Goal: Task Accomplishment & Management: Complete application form

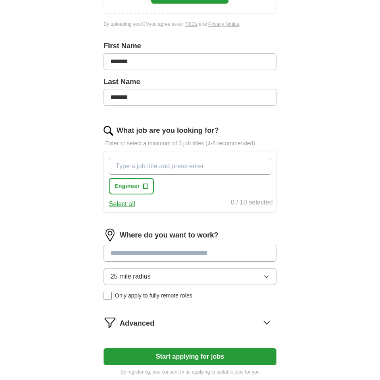
scroll to position [201, 0]
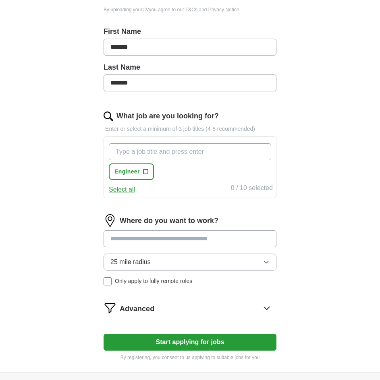
click at [136, 234] on input at bounding box center [190, 238] width 173 height 17
drag, startPoint x: 133, startPoint y: 274, endPoint x: 140, endPoint y: 262, distance: 13.9
click at [137, 267] on div "25 mile radius Only apply to fully remote roles" at bounding box center [190, 270] width 173 height 32
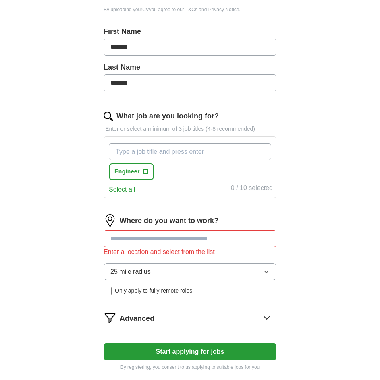
click at [139, 266] on button "25 mile radius" at bounding box center [190, 271] width 173 height 17
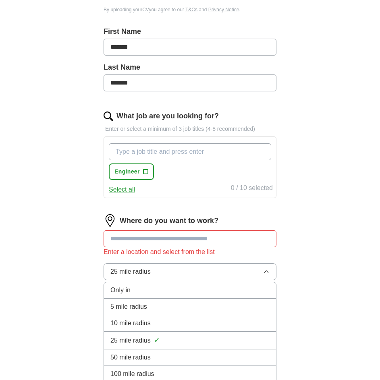
click at [139, 266] on button "25 mile radius" at bounding box center [190, 271] width 173 height 17
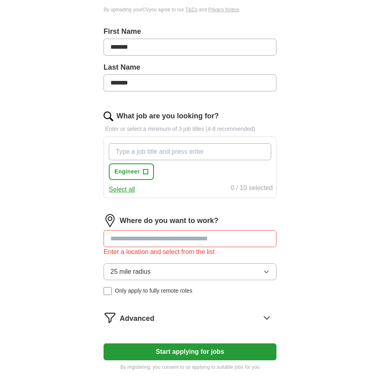
click at [133, 238] on input at bounding box center [190, 238] width 173 height 17
click at [130, 235] on input at bounding box center [190, 238] width 173 height 17
type input "******"
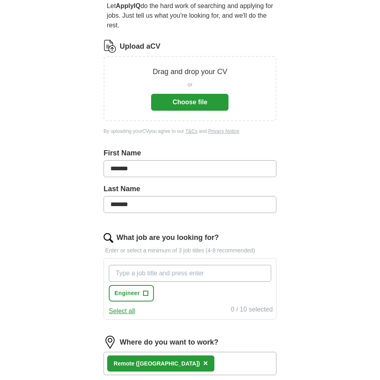
scroll to position [81, 0]
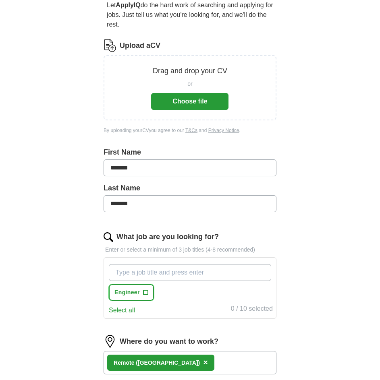
click at [139, 294] on span "Engineer" at bounding box center [126, 292] width 25 height 8
click at [152, 274] on input "What job are you looking for?" at bounding box center [190, 272] width 162 height 17
type input "f"
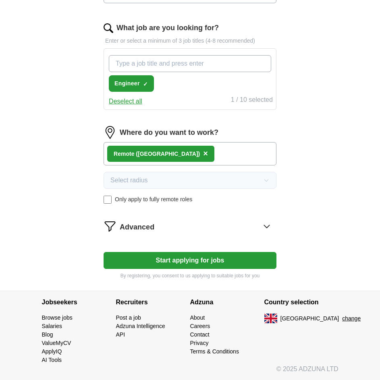
scroll to position [290, 0]
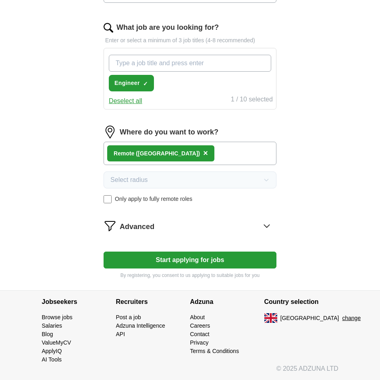
click at [171, 180] on div "Where do you want to work? Remote ([GEOGRAPHIC_DATA]) × Select radius Only appl…" at bounding box center [190, 168] width 173 height 84
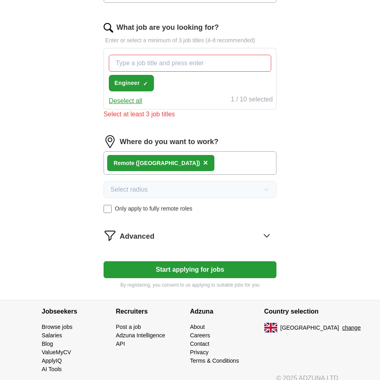
click at [133, 100] on button "Deselect all" at bounding box center [125, 101] width 33 height 10
click at [142, 85] on button "Engineer +" at bounding box center [131, 83] width 45 height 17
click at [143, 84] on span "✓ ×" at bounding box center [145, 83] width 5 height 5
click at [162, 61] on input "What job are you looking for?" at bounding box center [190, 63] width 162 height 17
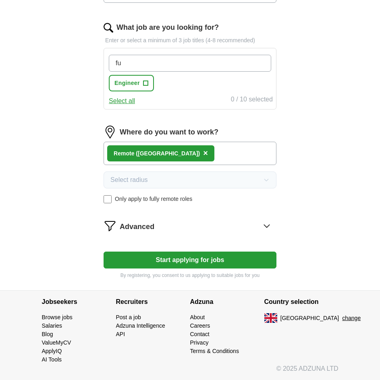
type input "f"
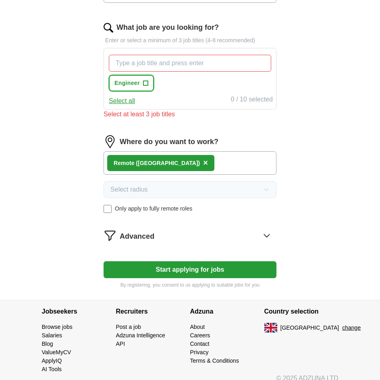
click at [143, 84] on span "+" at bounding box center [145, 83] width 5 height 5
click at [0, 0] on span "×" at bounding box center [0, 0] width 0 height 0
click at [146, 82] on span "+" at bounding box center [145, 83] width 5 height 6
click at [0, 0] on span "×" at bounding box center [0, 0] width 0 height 0
click at [146, 82] on span "+" at bounding box center [145, 83] width 5 height 6
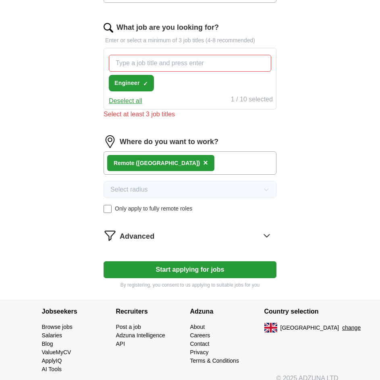
click at [124, 101] on button "Deselect all" at bounding box center [125, 101] width 33 height 10
click at [124, 101] on button "Select all" at bounding box center [122, 101] width 26 height 10
click at [124, 101] on button "Deselect all" at bounding box center [125, 101] width 33 height 10
click at [124, 101] on button "Select all" at bounding box center [122, 101] width 26 height 10
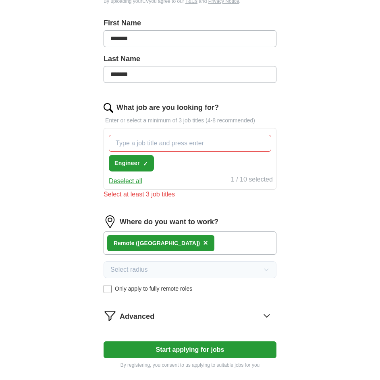
scroll to position [209, 0]
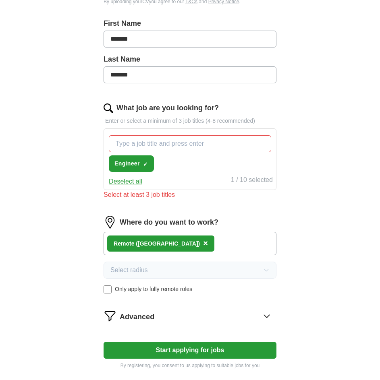
click at [133, 145] on input "What job are you looking for?" at bounding box center [190, 143] width 162 height 17
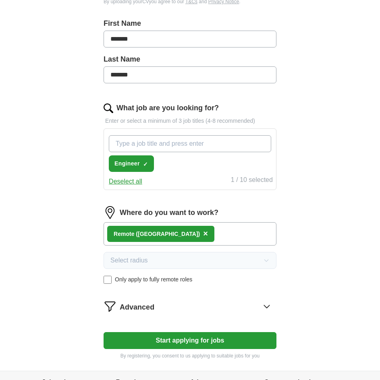
click at [132, 145] on input "What job are you looking for?" at bounding box center [190, 143] width 162 height 17
type input "Frontend Developer"
click at [126, 184] on button "Deselect all" at bounding box center [125, 182] width 33 height 10
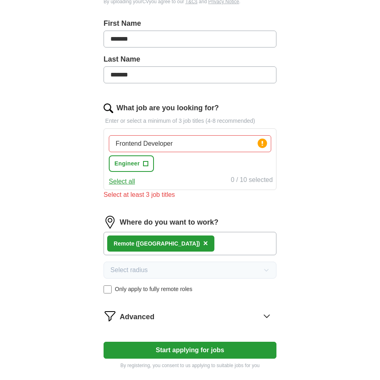
click at [197, 141] on input "Frontend Developer" at bounding box center [190, 143] width 162 height 17
click at [263, 184] on div "0 / 10 selected" at bounding box center [252, 180] width 42 height 11
drag, startPoint x: 263, startPoint y: 182, endPoint x: 263, endPoint y: 175, distance: 7.7
click at [262, 178] on div "0 / 10 selected" at bounding box center [252, 180] width 42 height 11
drag, startPoint x: 180, startPoint y: 143, endPoint x: 53, endPoint y: 143, distance: 126.9
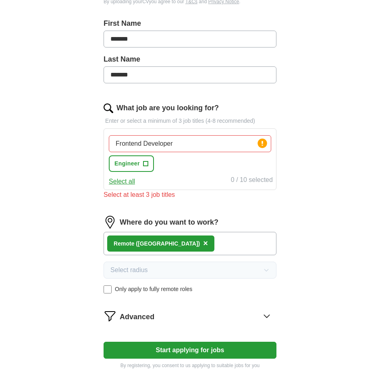
click at [53, 143] on div "ApplyIQ Let ApplyIQ do the hard work of searching and applying for jobs. Just t…" at bounding box center [189, 98] width 309 height 566
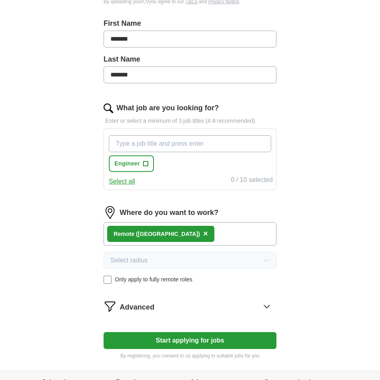
click at [110, 116] on div "What job are you looking for? Enter or select a minimum of 3 job titles (4-8 re…" at bounding box center [190, 150] width 173 height 94
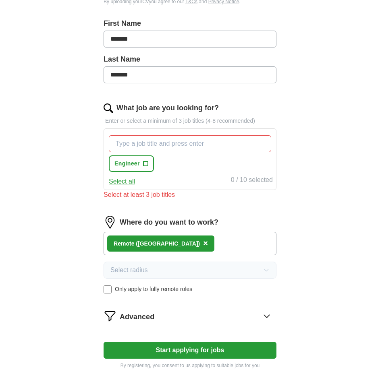
click at [110, 118] on p "Enter or select a minimum of 3 job titles (4-8 recommended)" at bounding box center [190, 121] width 173 height 8
drag, startPoint x: 113, startPoint y: 118, endPoint x: 128, endPoint y: 118, distance: 15.3
click at [128, 118] on p "Enter or select a minimum of 3 job titles (4-8 recommended)" at bounding box center [190, 121] width 173 height 8
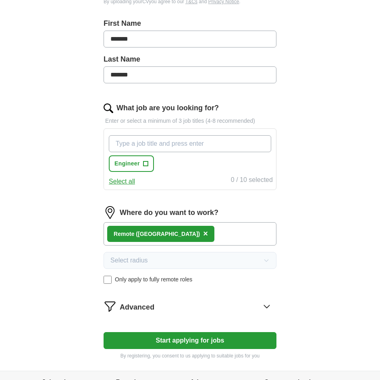
click at [133, 144] on input "What job are you looking for?" at bounding box center [190, 143] width 162 height 17
type input "fullstack"
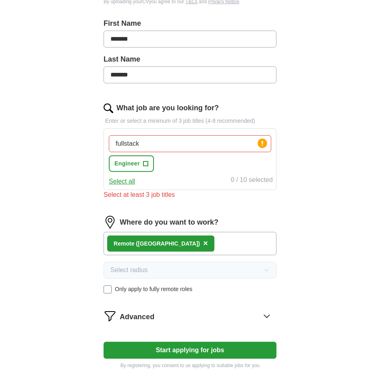
click at [133, 182] on button "Select all" at bounding box center [122, 182] width 26 height 10
click at [133, 182] on button "Deselect all" at bounding box center [125, 182] width 33 height 10
drag, startPoint x: 148, startPoint y: 142, endPoint x: 57, endPoint y: 142, distance: 91.0
click at [57, 142] on div "ApplyIQ Let ApplyIQ do the hard work of searching and applying for jobs. Just t…" at bounding box center [189, 98] width 309 height 566
click at [72, 157] on div "ApplyIQ Let ApplyIQ do the hard work of searching and applying for jobs. Just t…" at bounding box center [189, 98] width 309 height 566
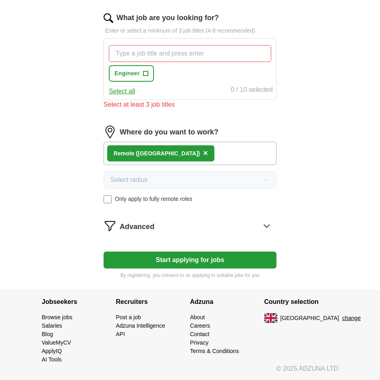
click at [182, 255] on button "Start applying for jobs" at bounding box center [190, 260] width 173 height 17
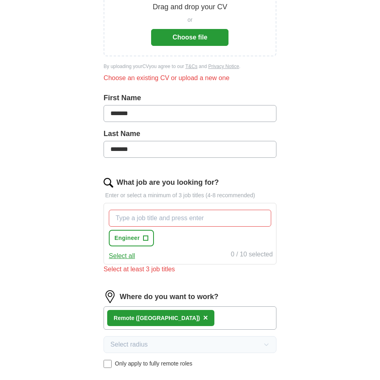
scroll to position [148, 0]
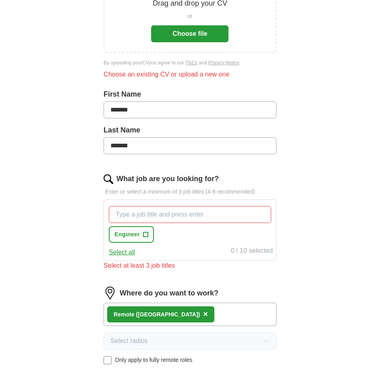
click at [112, 217] on input "What job are you looking for?" at bounding box center [190, 214] width 162 height 17
click at [103, 181] on div "Let ApplyIQ do the hard work of searching and applying for jobs. Just tell us w…" at bounding box center [190, 209] width 232 height 576
